Goal: Communication & Community: Answer question/provide support

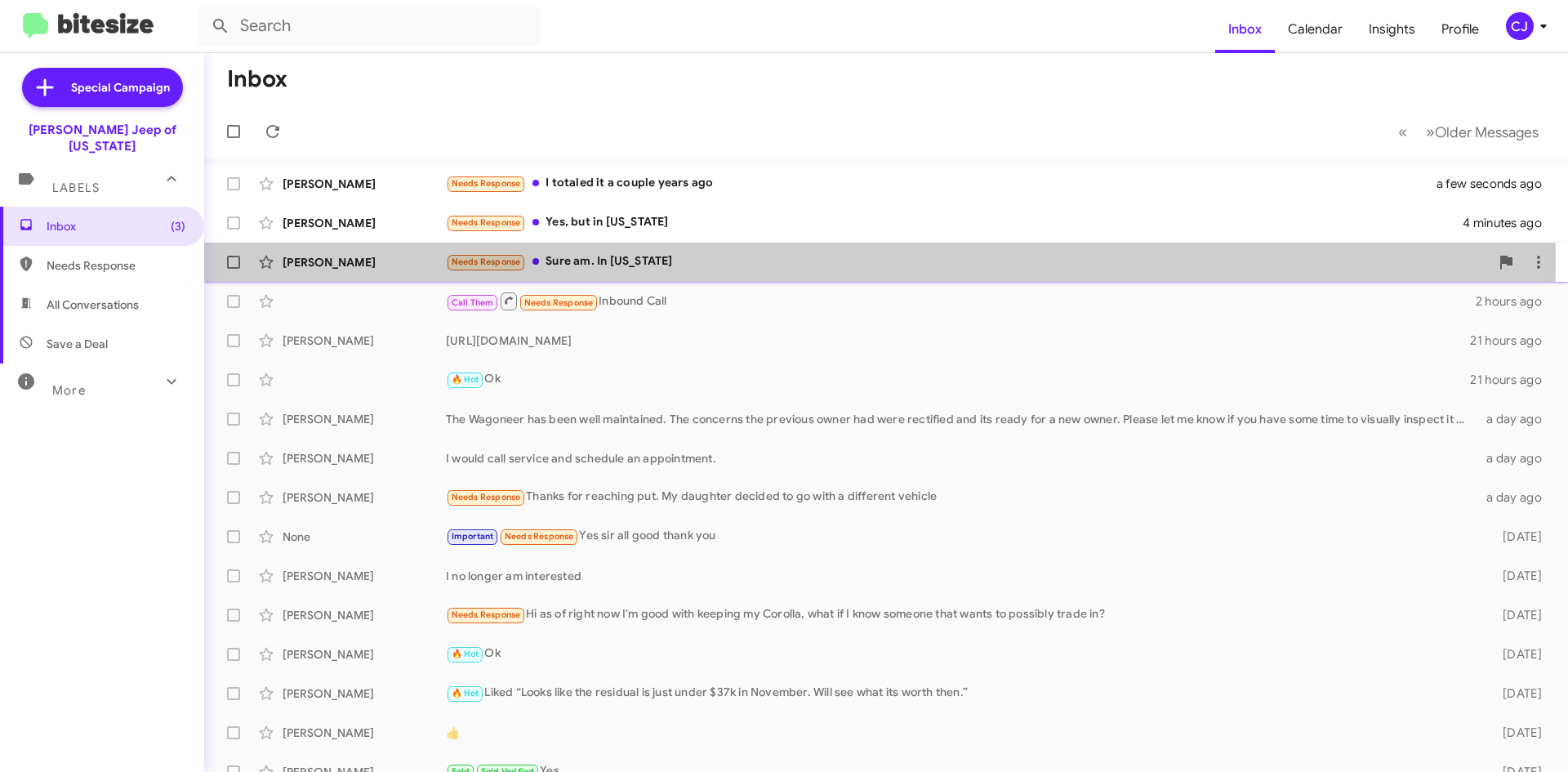
click at [616, 259] on div "Needs Response Sure am. In [US_STATE]" at bounding box center [968, 262] width 1044 height 19
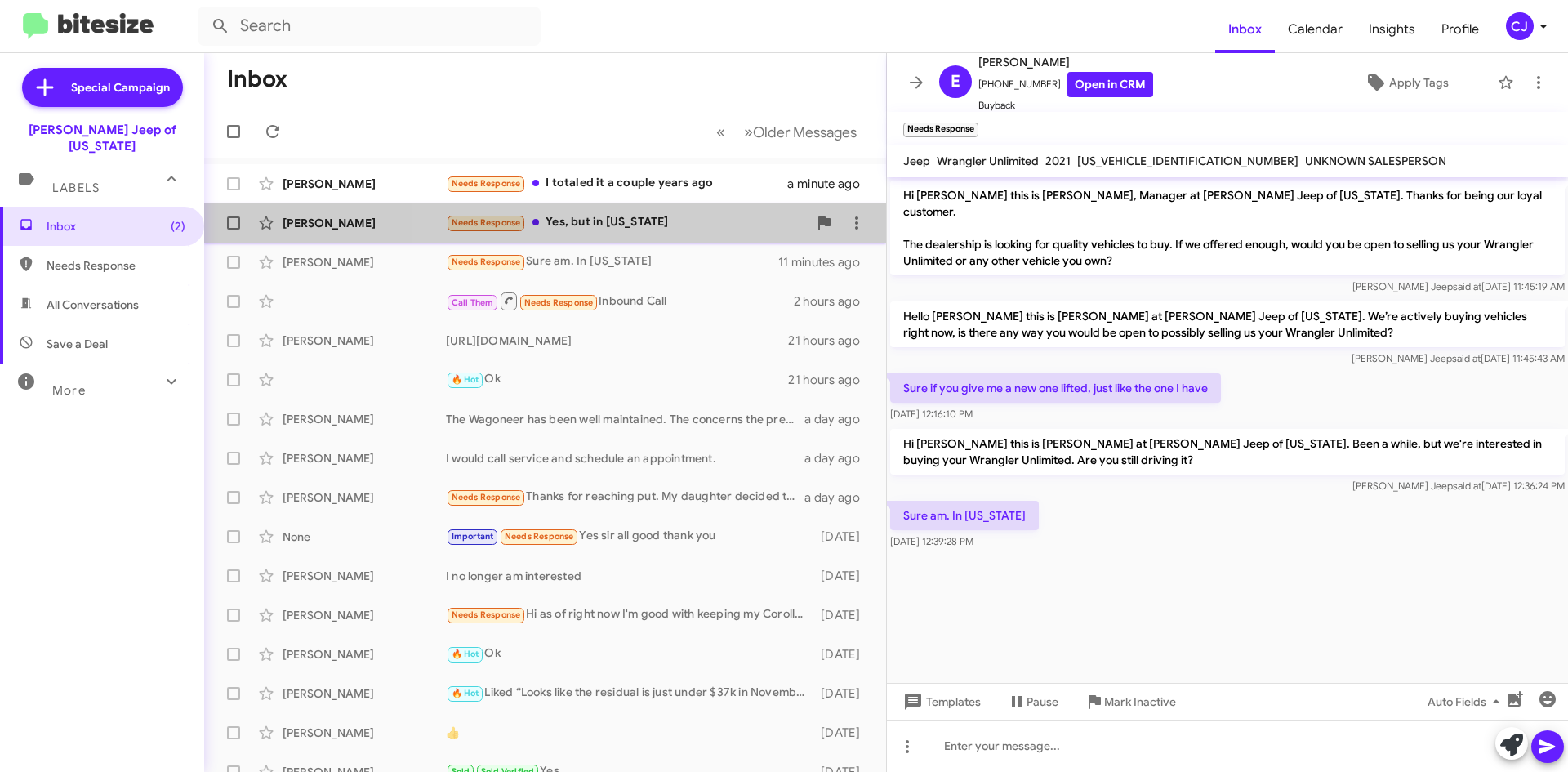
click at [697, 217] on div "Needs Response Yes, but in [US_STATE]" at bounding box center [627, 222] width 362 height 19
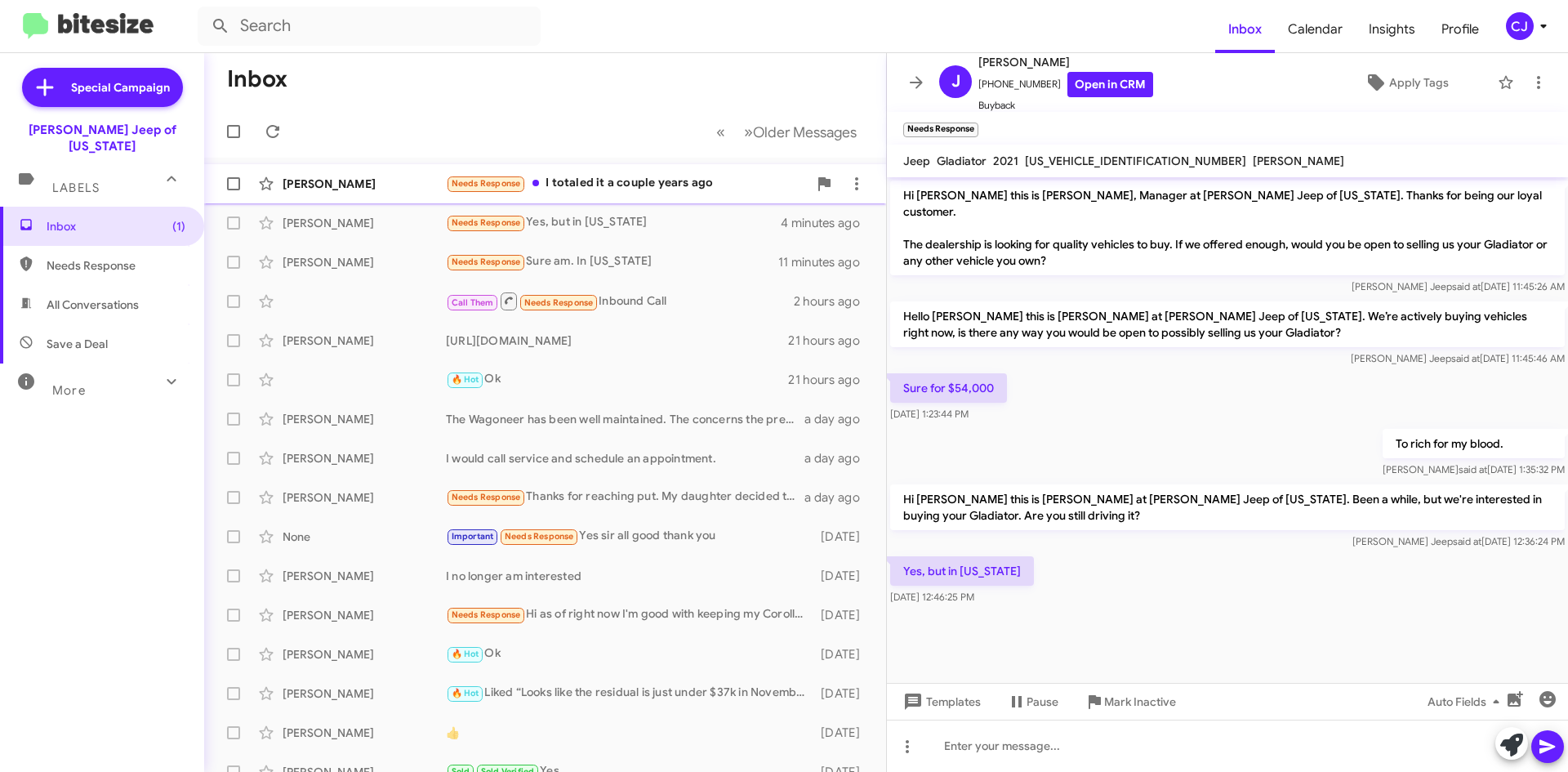
click at [695, 186] on div "Needs Response I totaled it a couple years ago" at bounding box center [627, 183] width 362 height 19
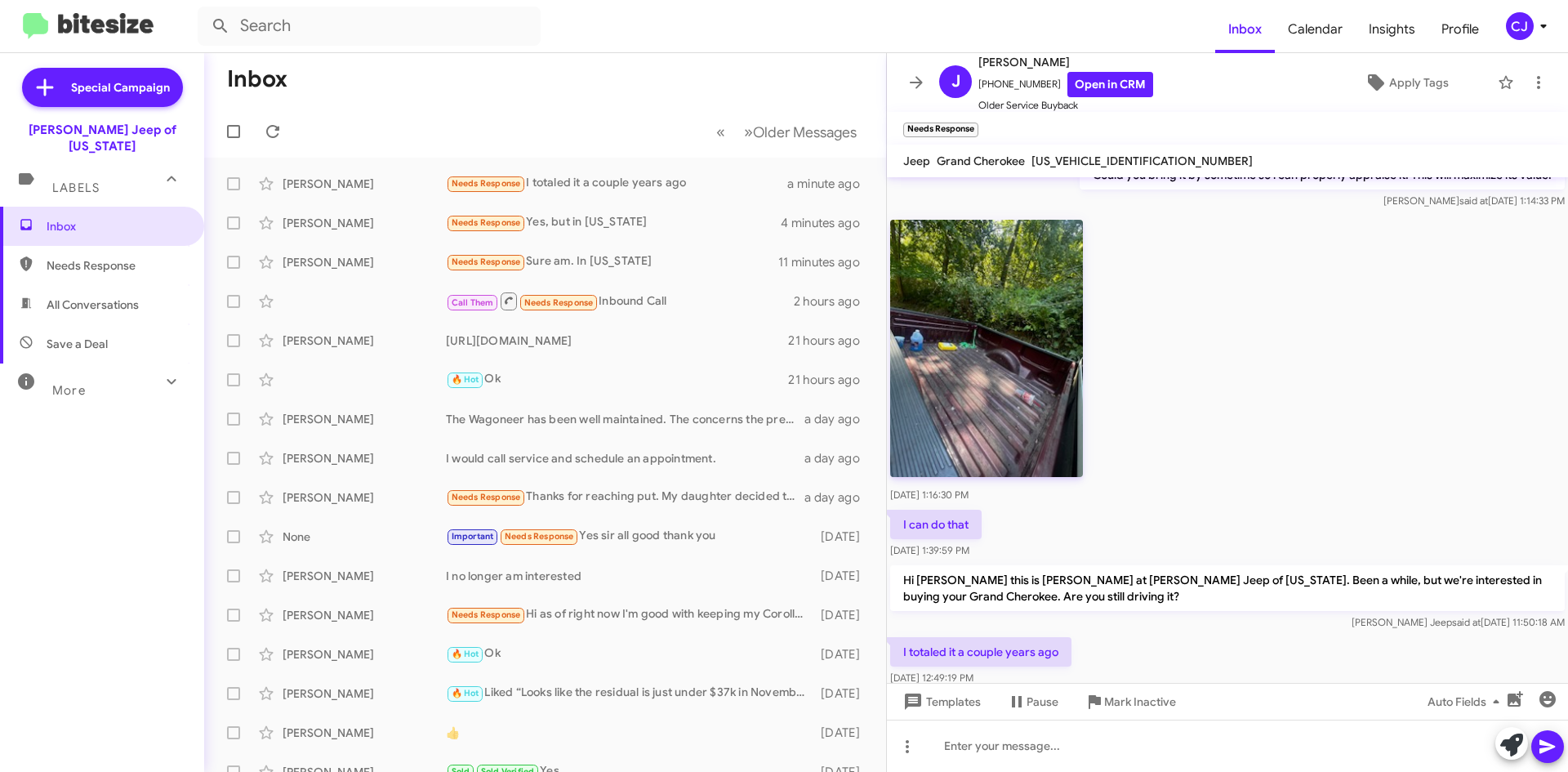
scroll to position [216, 0]
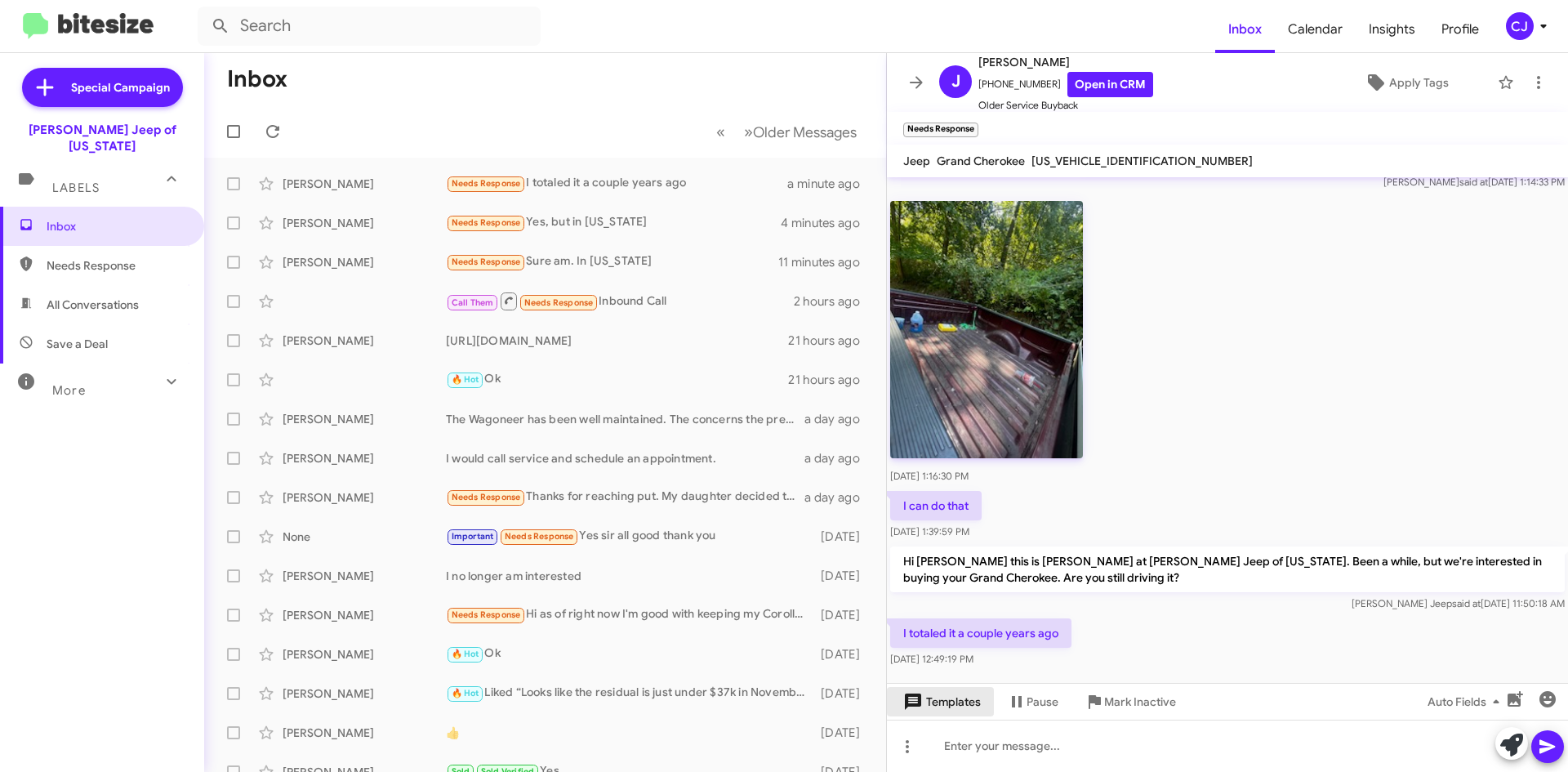
click at [936, 691] on span "Templates" at bounding box center [940, 701] width 81 height 29
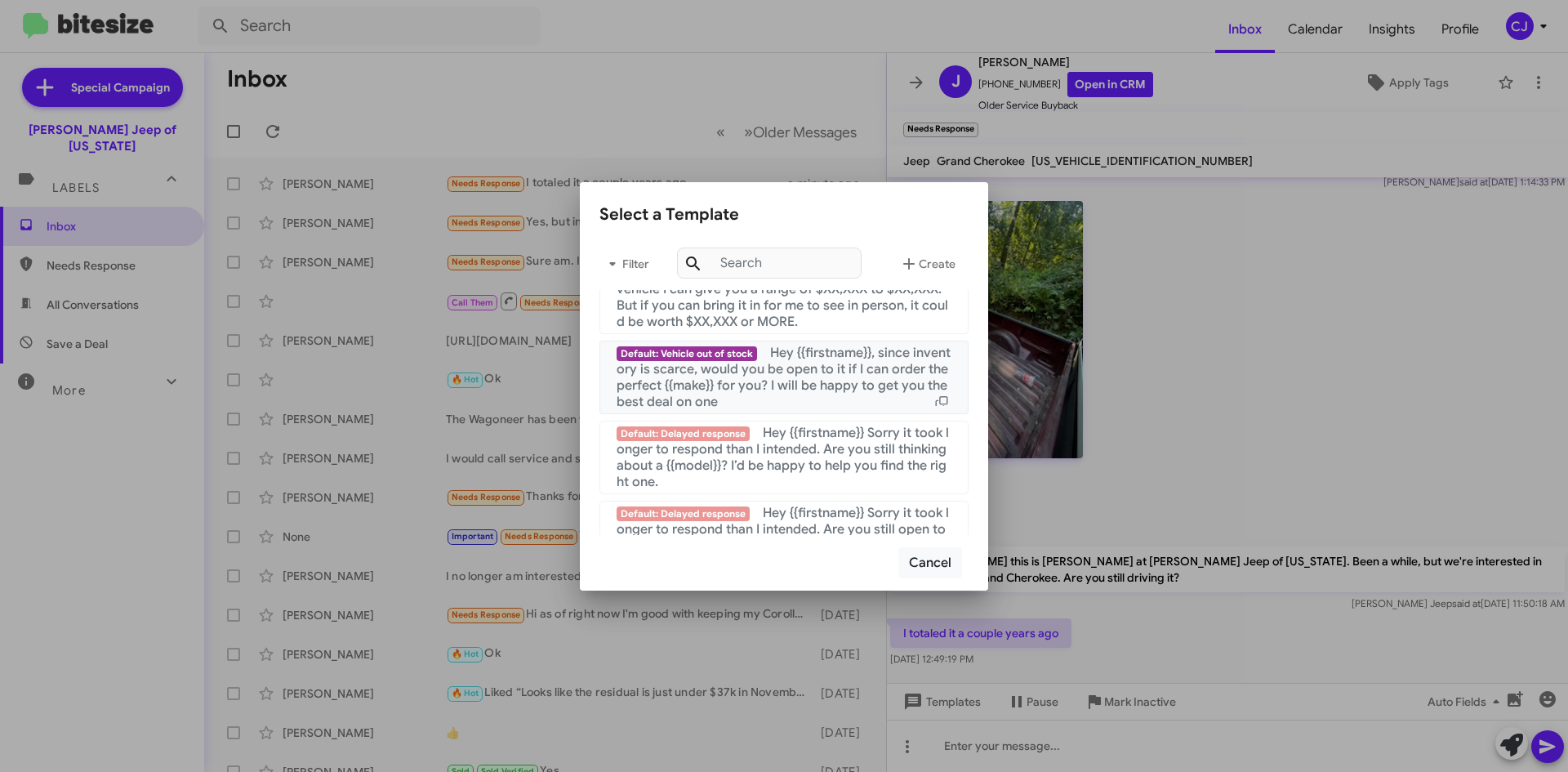
scroll to position [1096, 0]
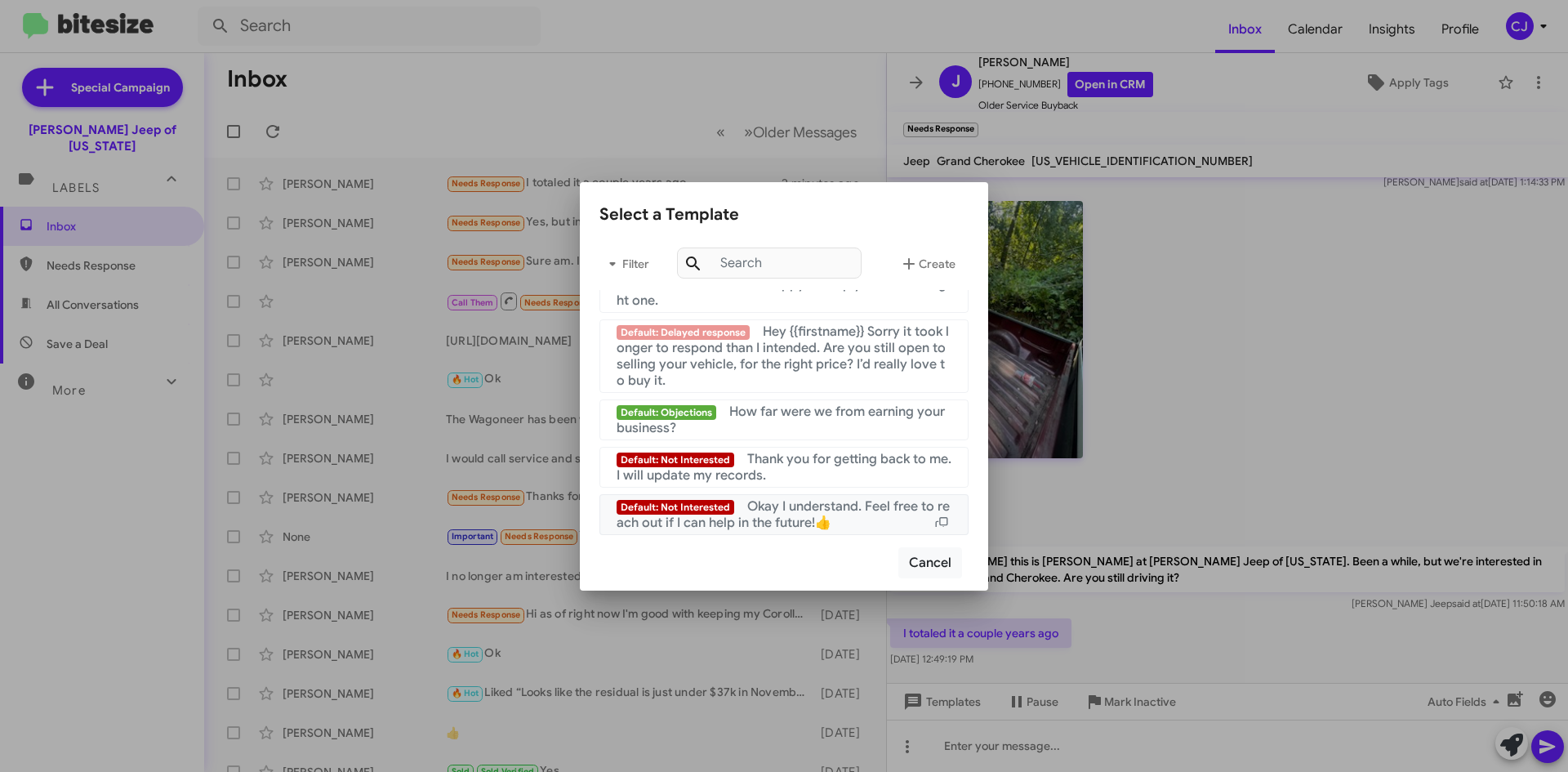
click at [843, 511] on span "Okay I understand. Feel free to reach out if I can help in the future!👍" at bounding box center [783, 515] width 333 height 32
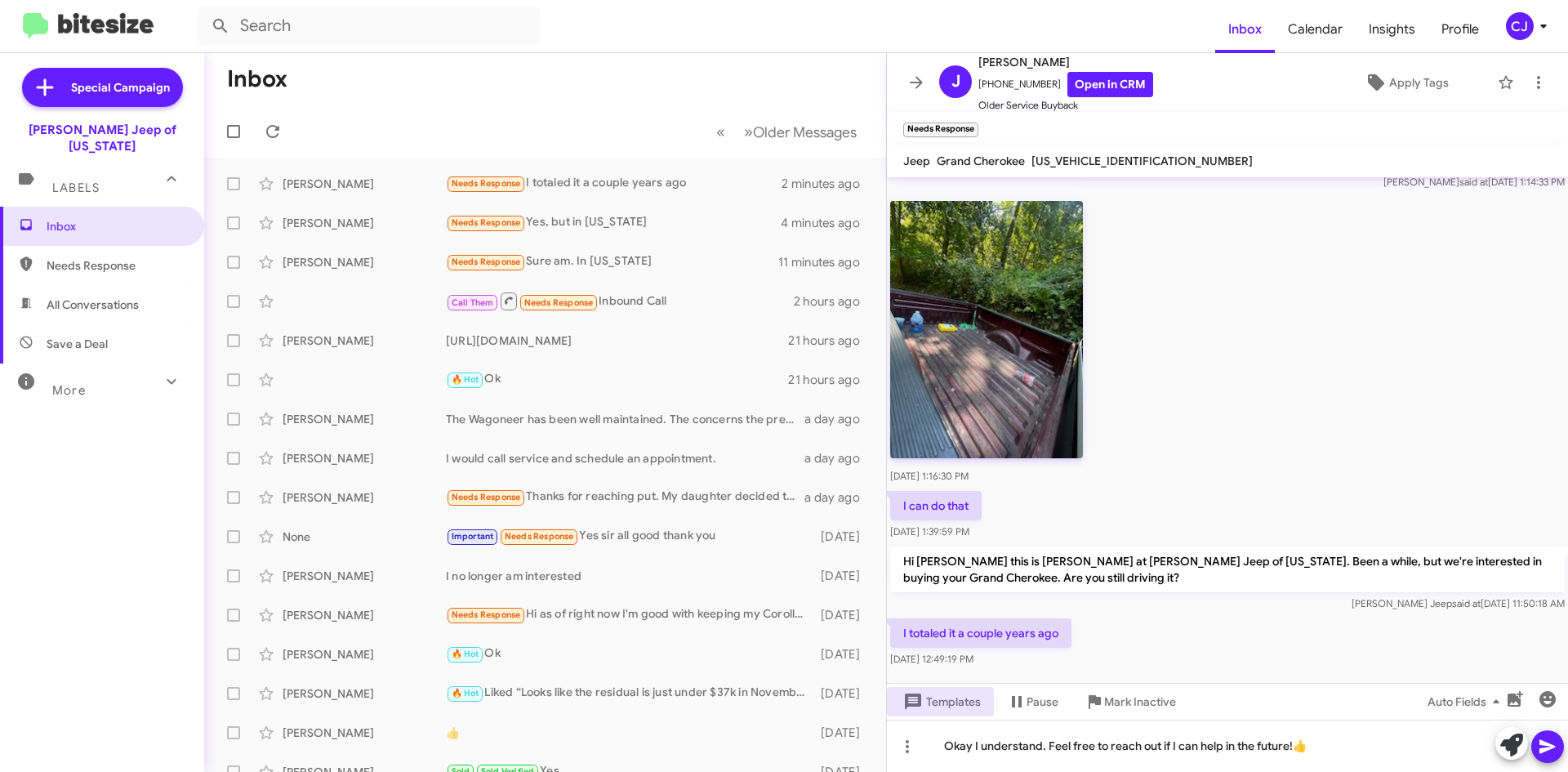
click at [1554, 742] on icon at bounding box center [1547, 746] width 20 height 20
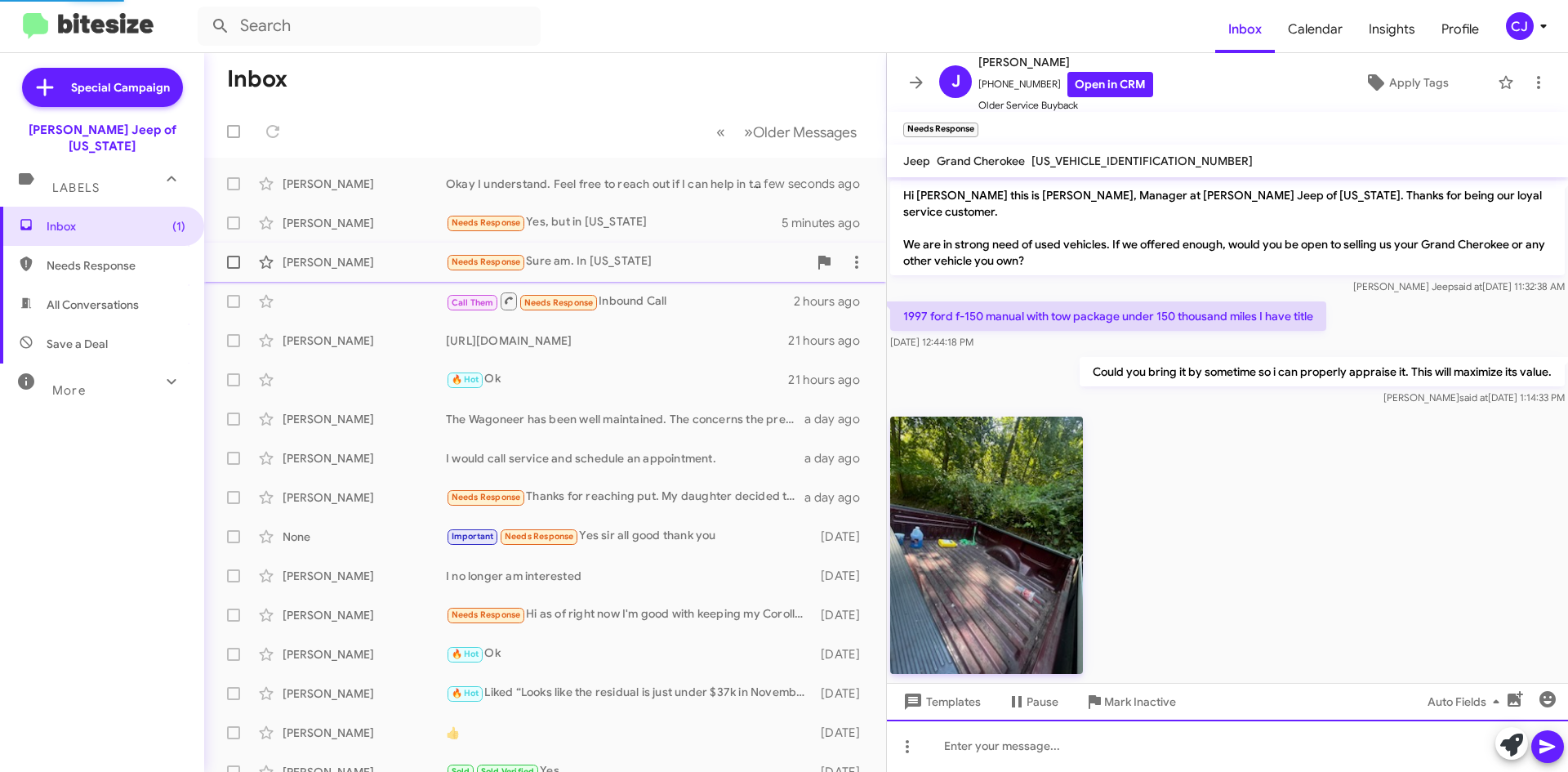
scroll to position [335, 0]
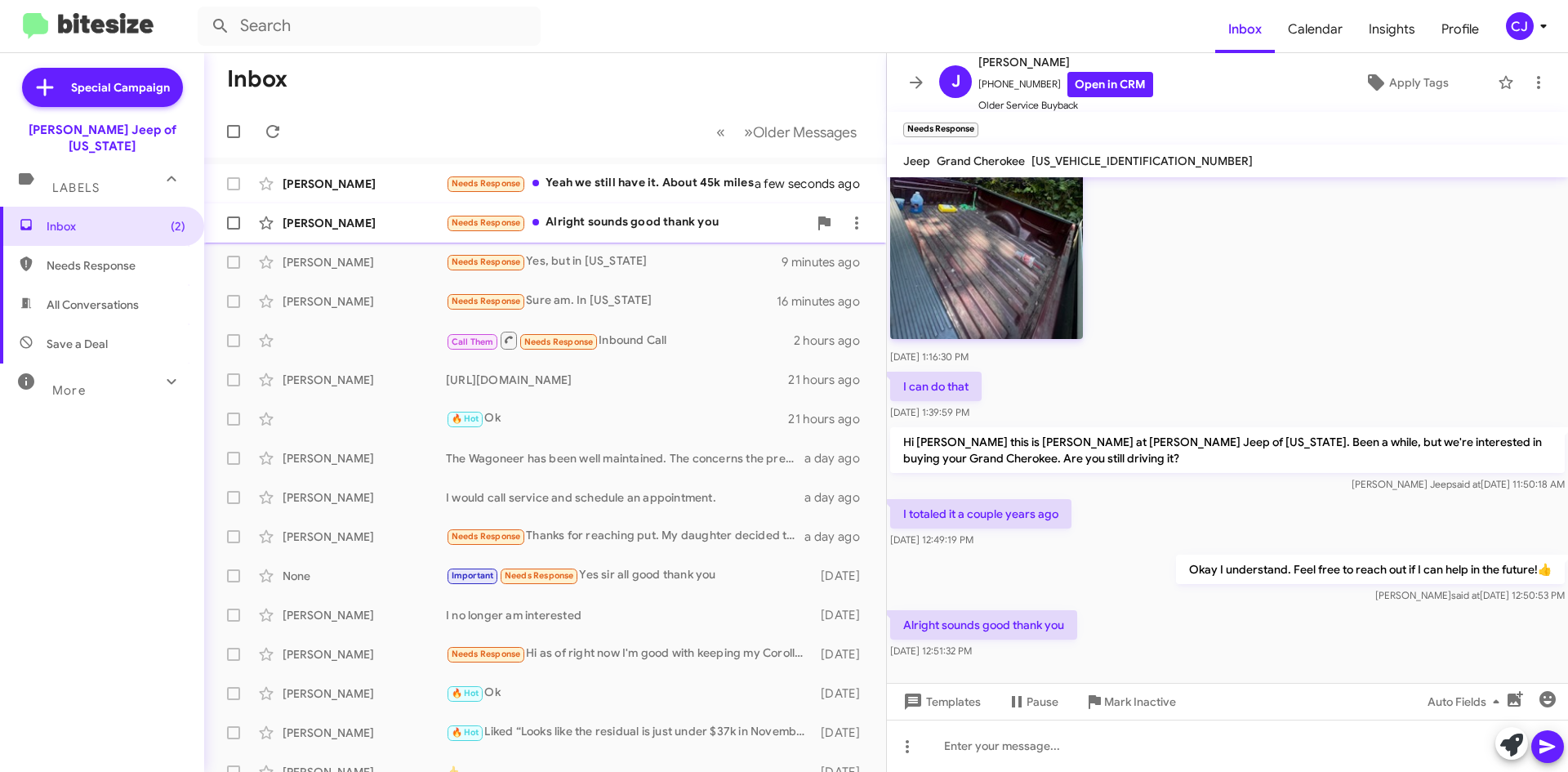
click at [604, 224] on div "Needs Response Alright sounds good thank you" at bounding box center [627, 222] width 362 height 19
click at [622, 175] on div "Needs Response Yeah we still have it. About 45k miles" at bounding box center [627, 183] width 362 height 19
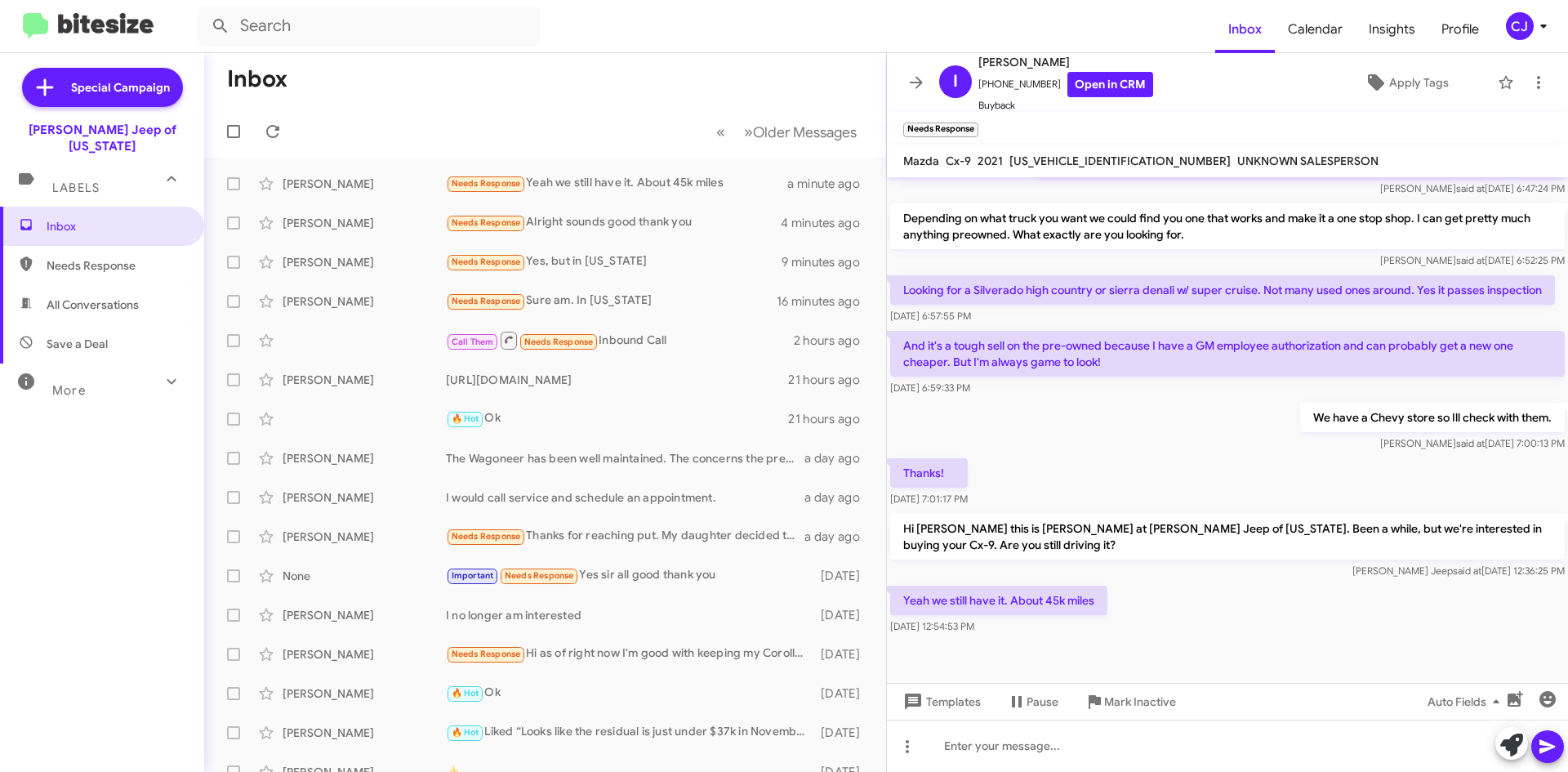
scroll to position [1290, 0]
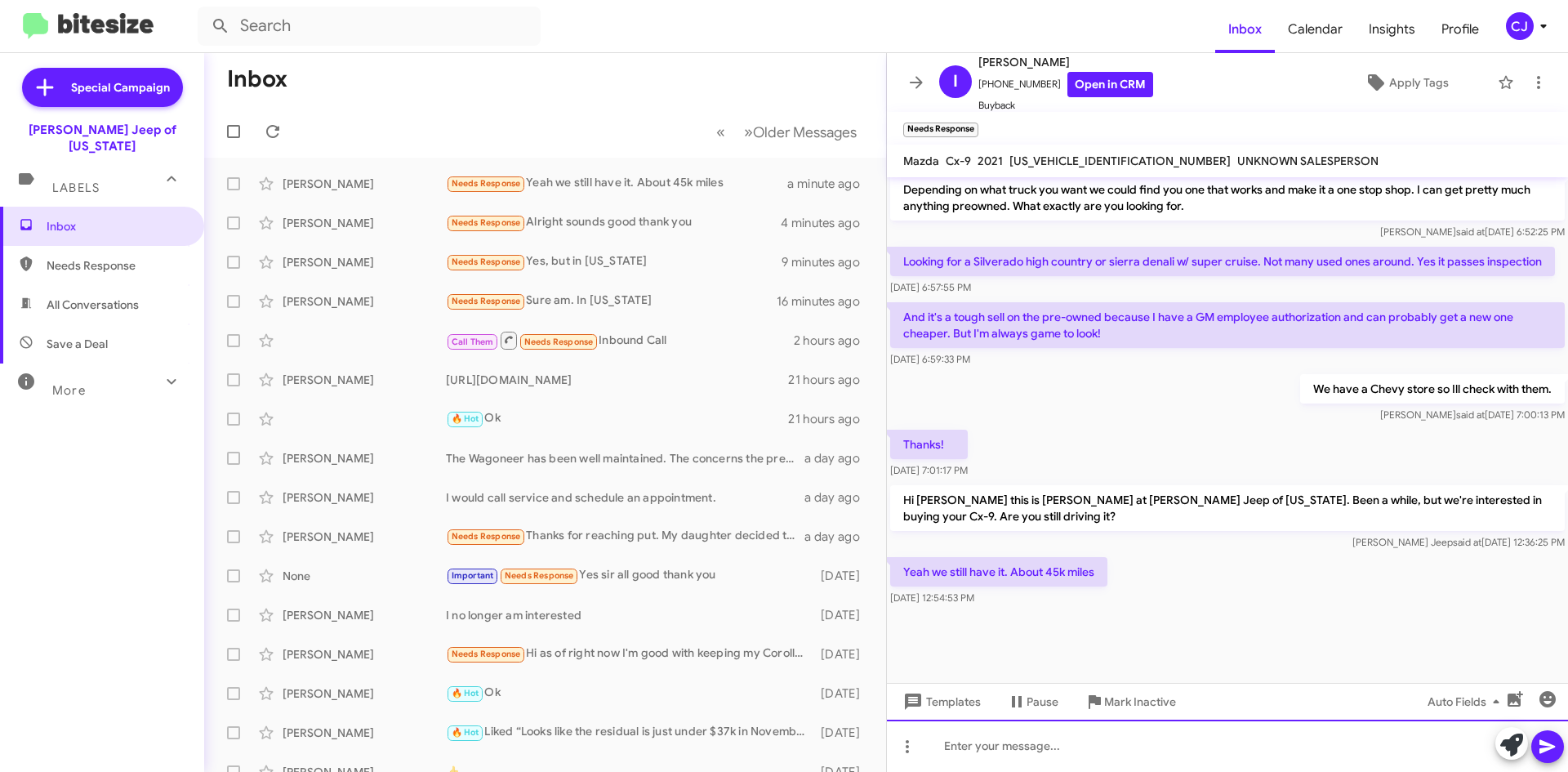
click at [963, 744] on div at bounding box center [1227, 745] width 681 height 52
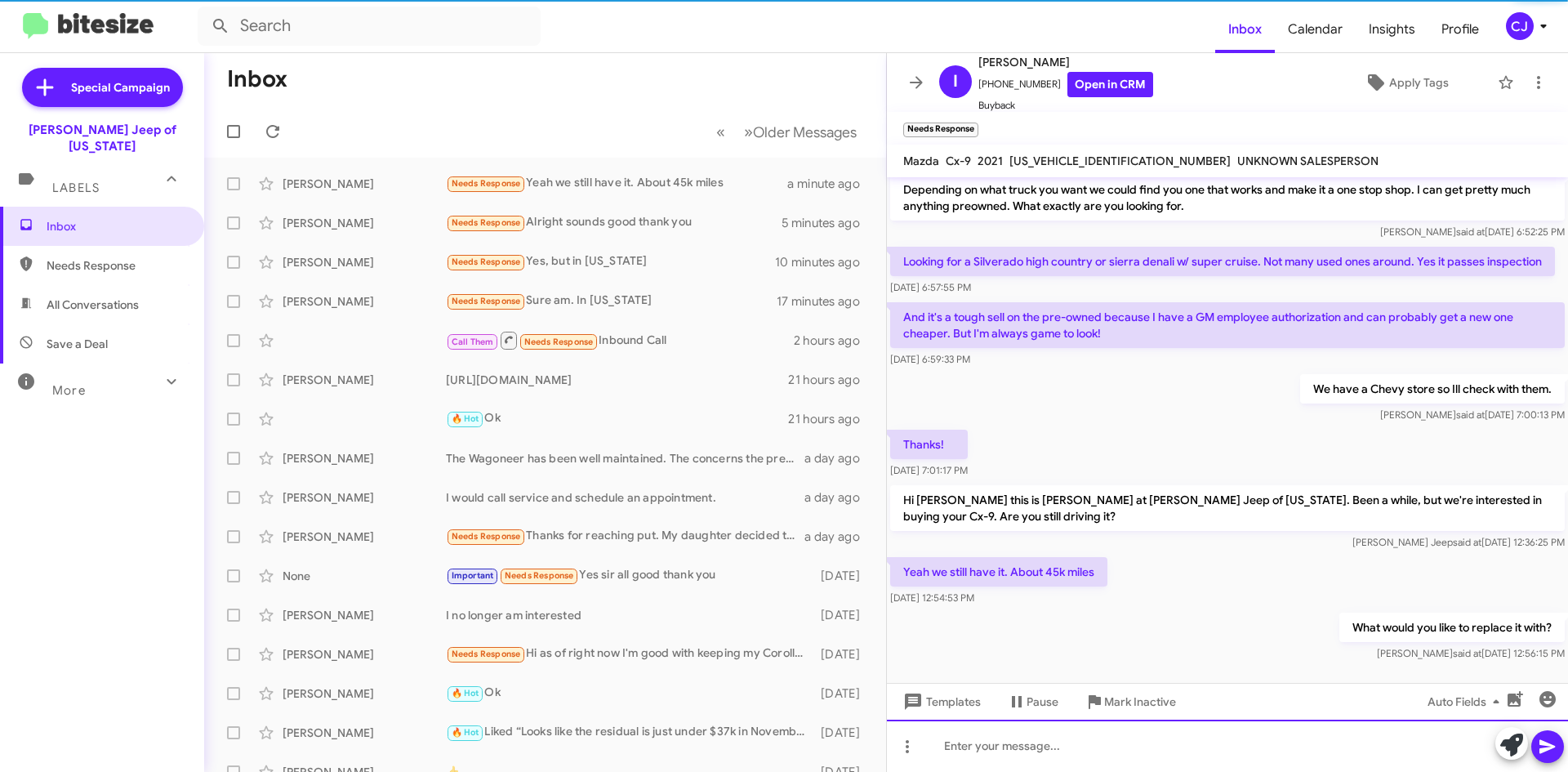
scroll to position [0, 0]
